Goal: Information Seeking & Learning: Understand process/instructions

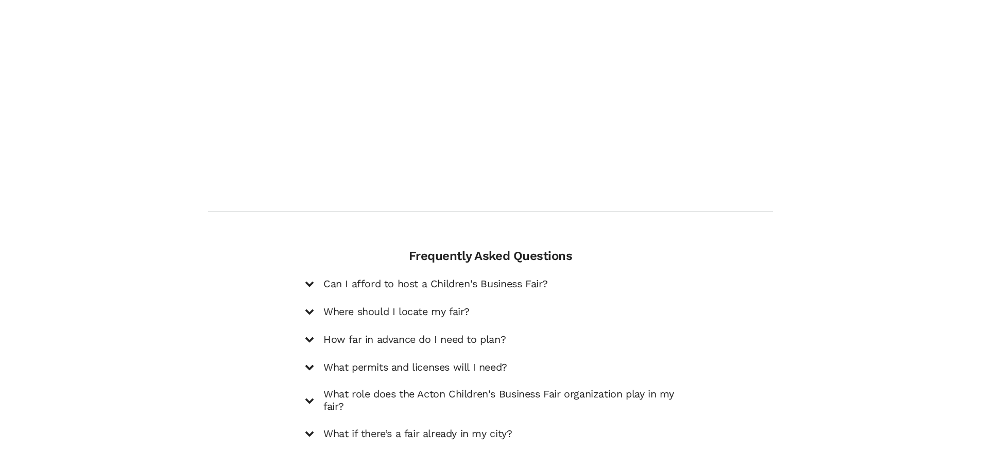
scroll to position [1291, 0]
click at [346, 277] on h5 "Can I afford to host a Children's Business Fair?" at bounding box center [435, 283] width 224 height 12
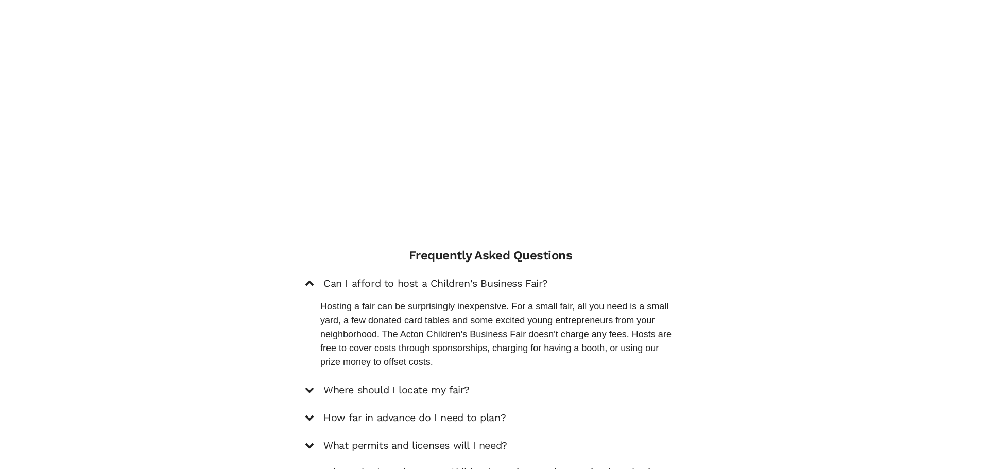
click at [327, 384] on h5 "Where should I locate my fair?" at bounding box center [396, 390] width 146 height 12
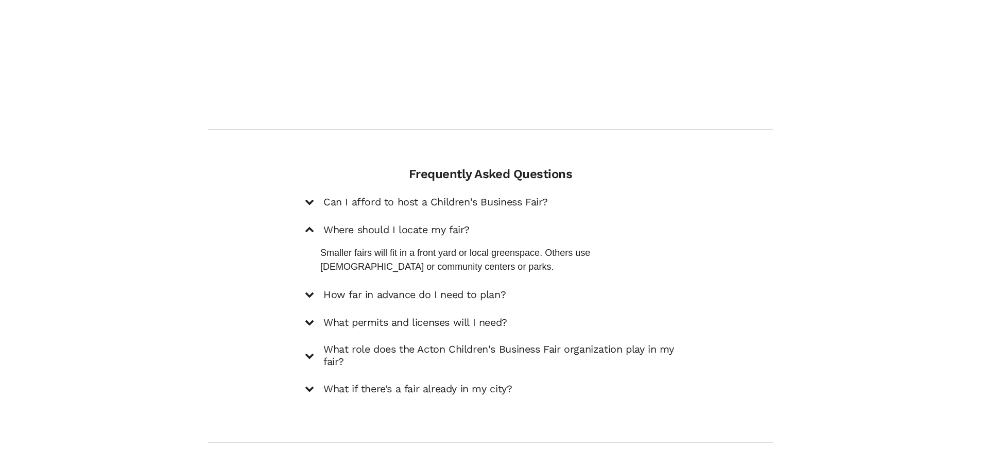
scroll to position [1372, 0]
click at [361, 288] on h5 "How far in advance do I need to plan?" at bounding box center [414, 294] width 182 height 12
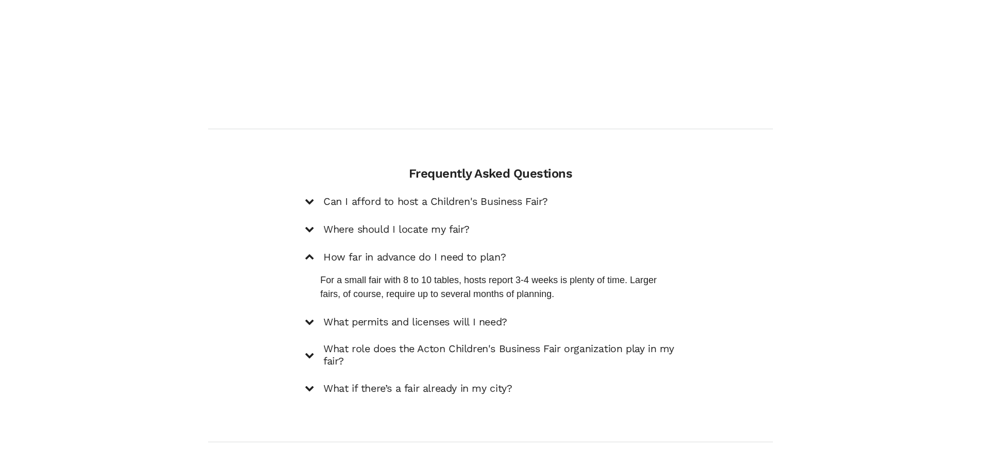
click at [352, 316] on h5 "What permits and licenses will I need?" at bounding box center [415, 322] width 184 height 12
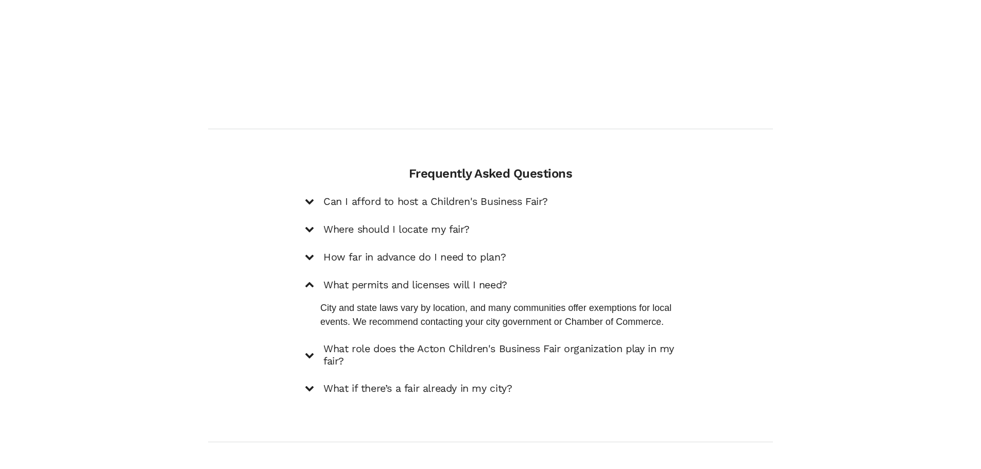
click at [338, 343] on h5 "What role does the Acton Children's Business Fair organization play in my fair?" at bounding box center [499, 355] width 353 height 25
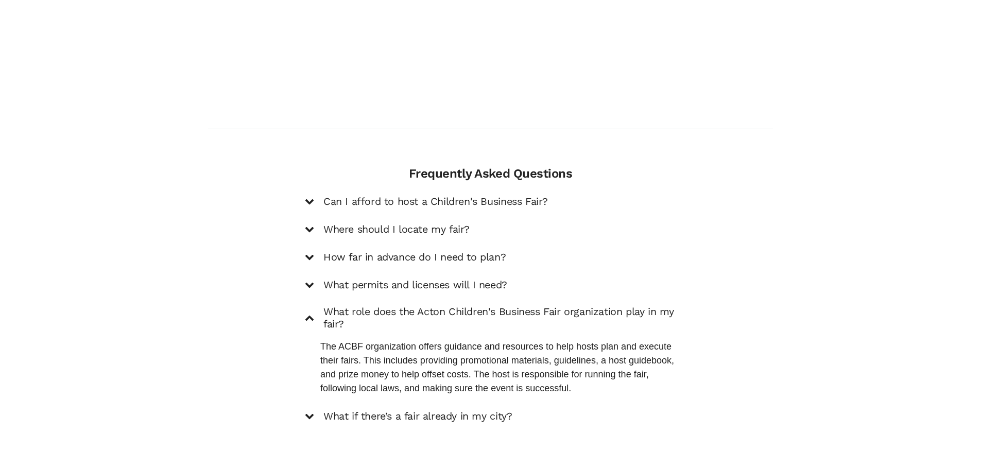
click at [345, 306] on h5 "What role does the Acton Children's Business Fair organization play in my fair?" at bounding box center [499, 318] width 353 height 25
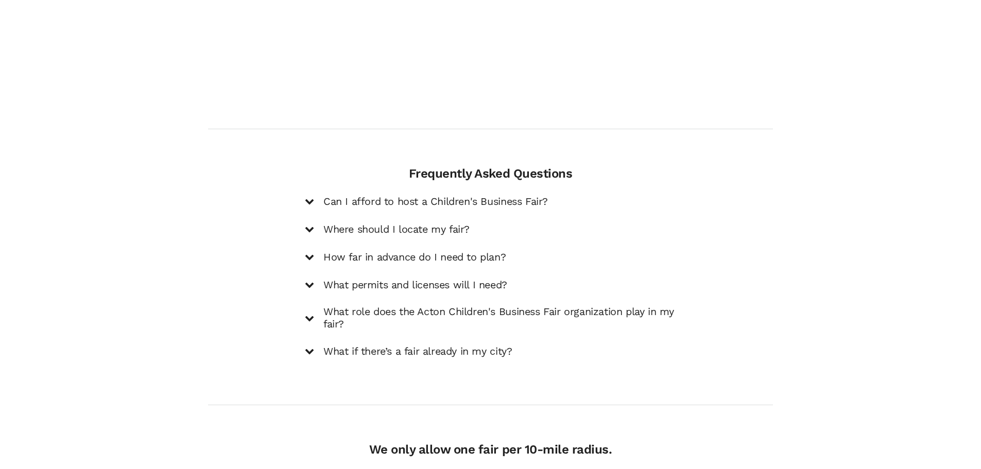
click at [357, 283] on div "Can I afford to host a Children's Business Fair? Hosting a fair can be surprisi…" at bounding box center [490, 277] width 371 height 164
click at [363, 279] on h5 "What permits and licenses will I need?" at bounding box center [415, 285] width 184 height 12
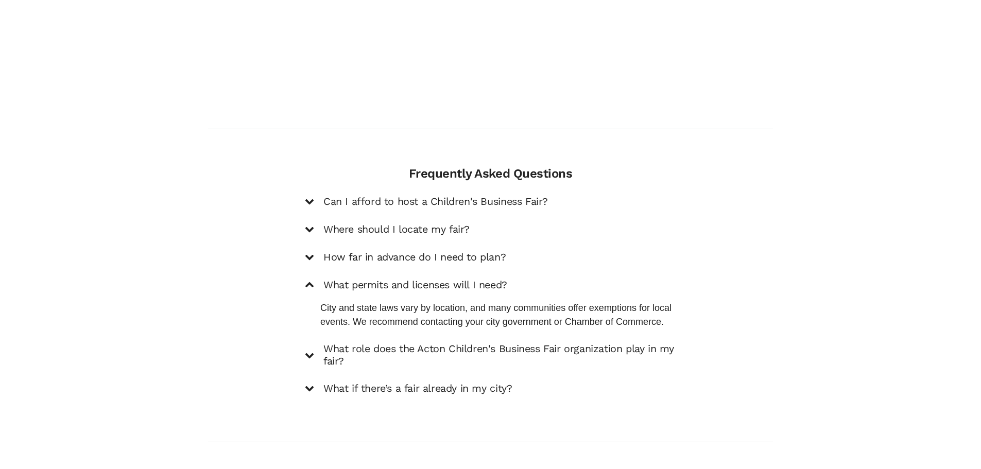
click at [343, 343] on h5 "What role does the Acton Children's Business Fair organization play in my fair?" at bounding box center [499, 355] width 353 height 25
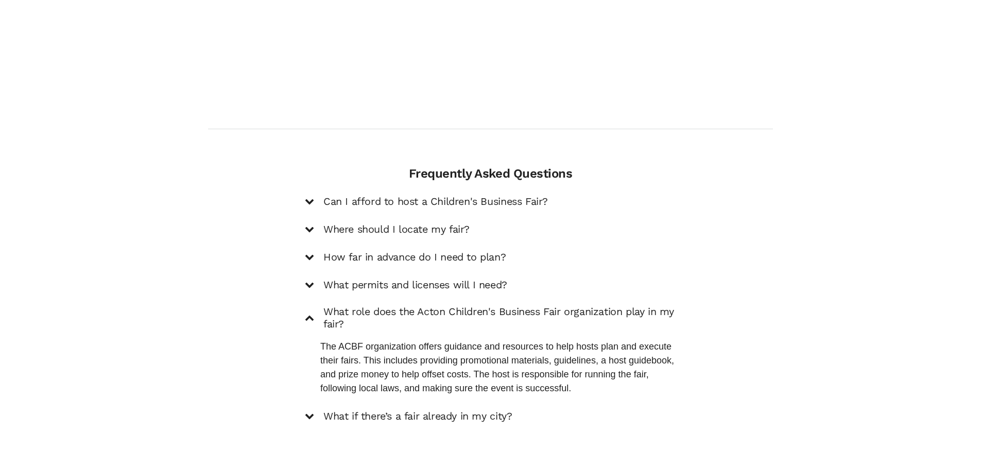
click at [396, 410] on h5 "What if there’s a fair already in my city?" at bounding box center [417, 416] width 188 height 12
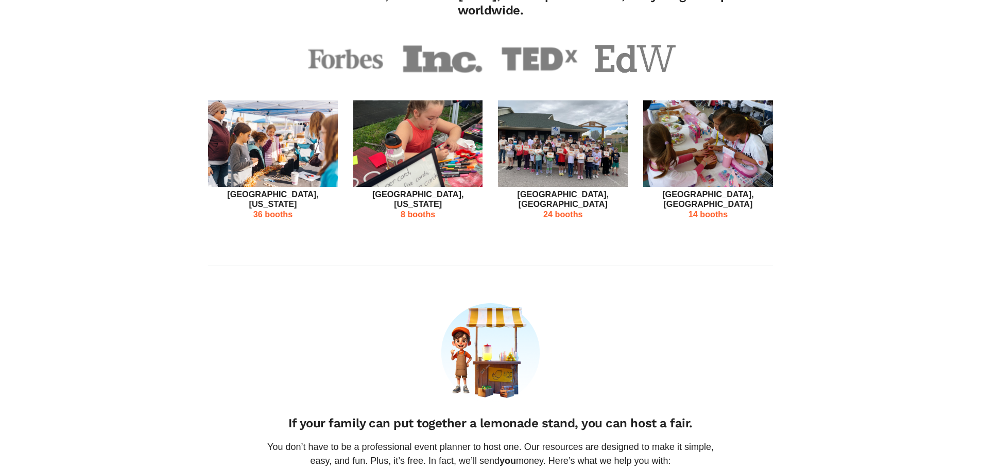
scroll to position [0, 0]
